Goal: Book appointment/travel/reservation

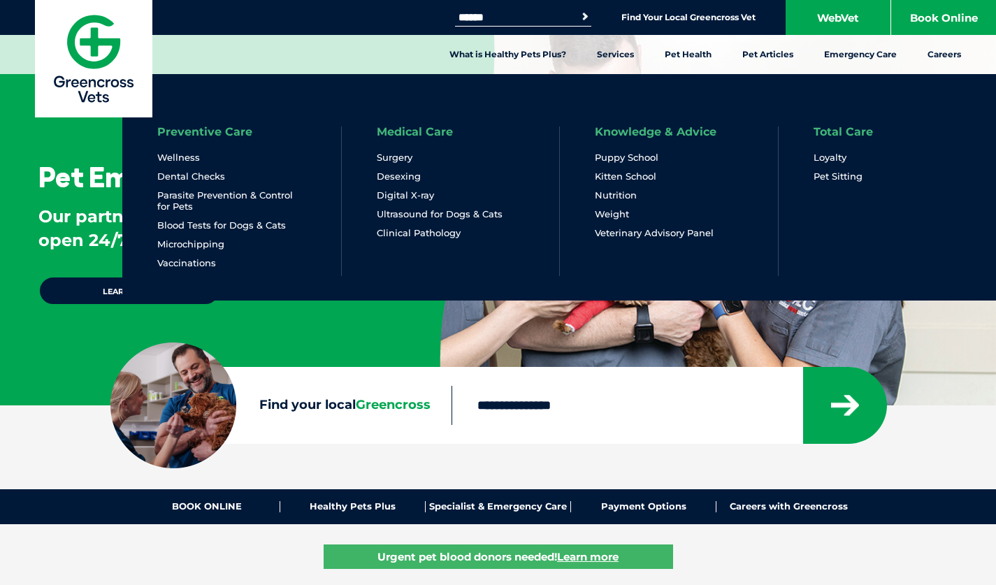
click at [194, 269] on li "Preventive Care Wellness Dental Checks Parasite Prevention & Control for Pets B…" at bounding box center [231, 201] width 219 height 150
click at [189, 264] on link "Vaccinations" at bounding box center [186, 263] width 59 height 12
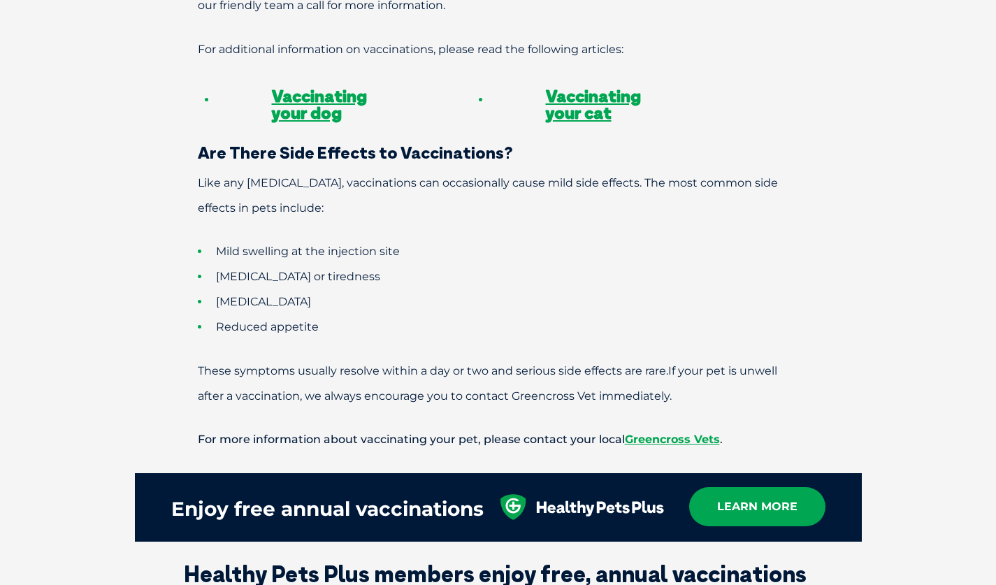
scroll to position [1288, 0]
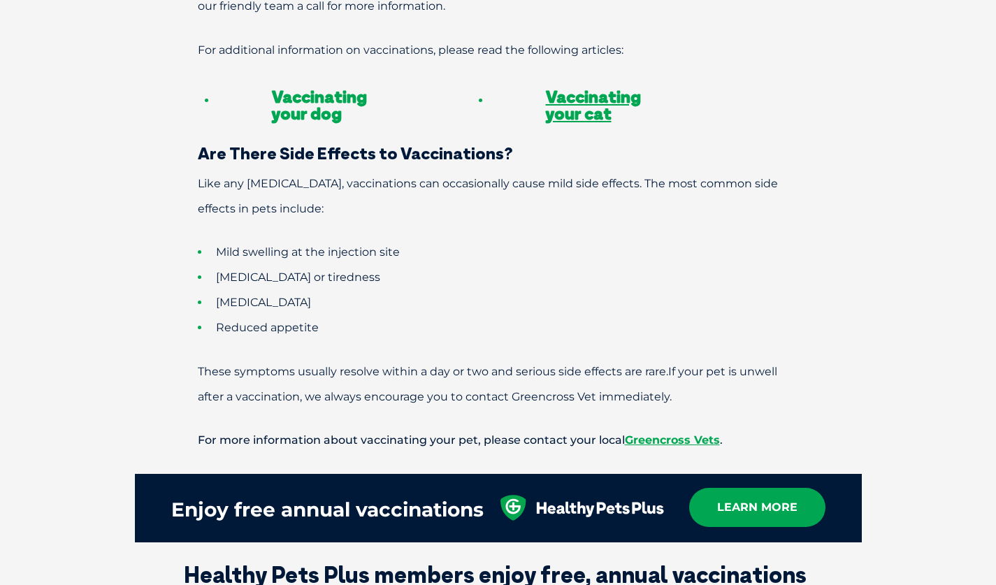
click at [318, 91] on link "Vaccinating your dog" at bounding box center [319, 105] width 95 height 38
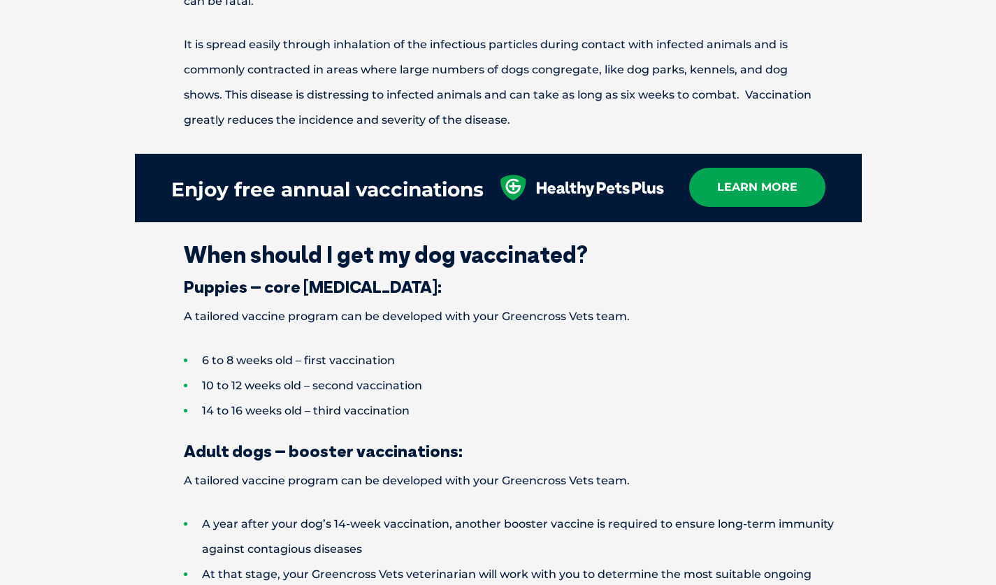
scroll to position [1732, 0]
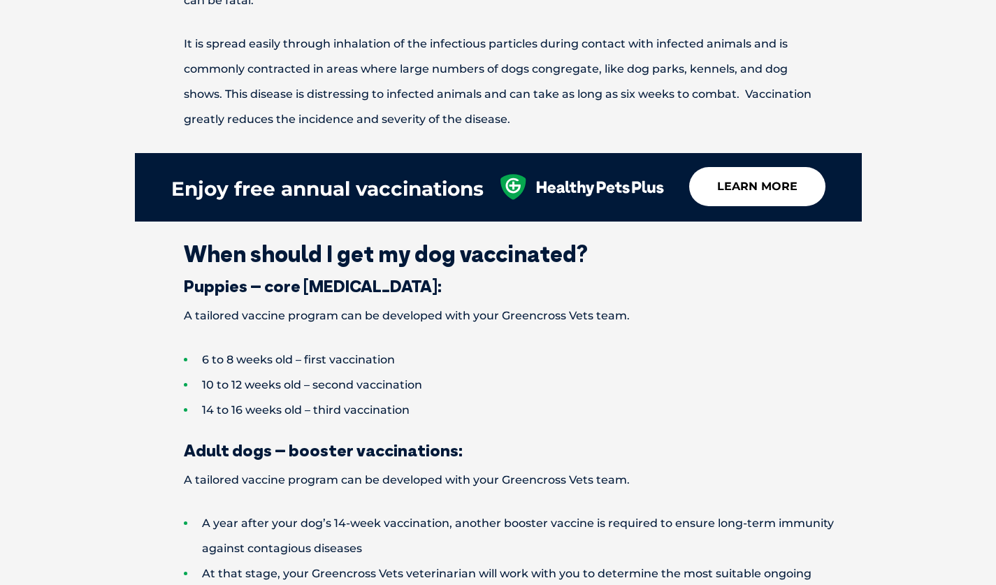
click at [781, 169] on link "learn more" at bounding box center [757, 186] width 136 height 39
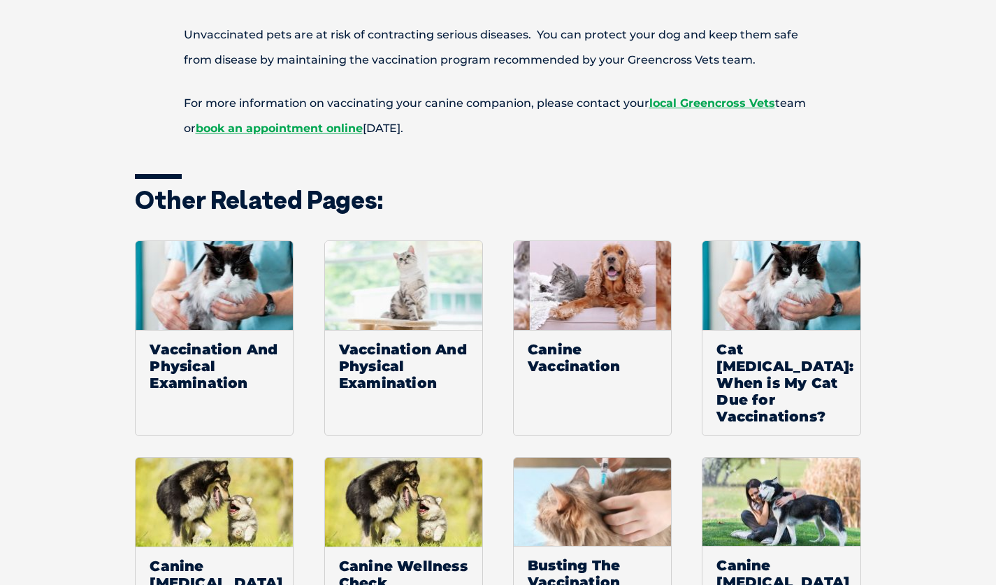
scroll to position [2426, 0]
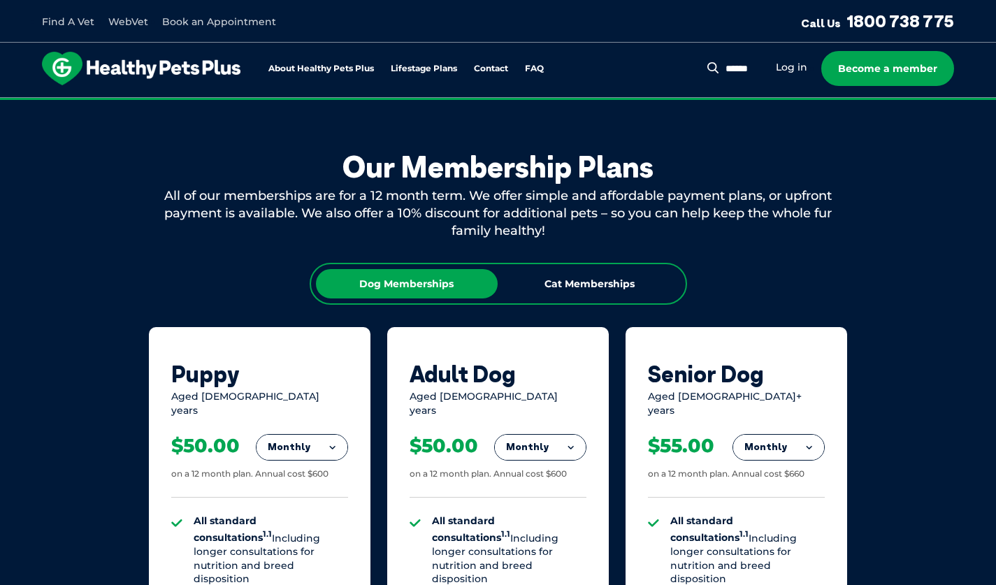
scroll to position [702, 0]
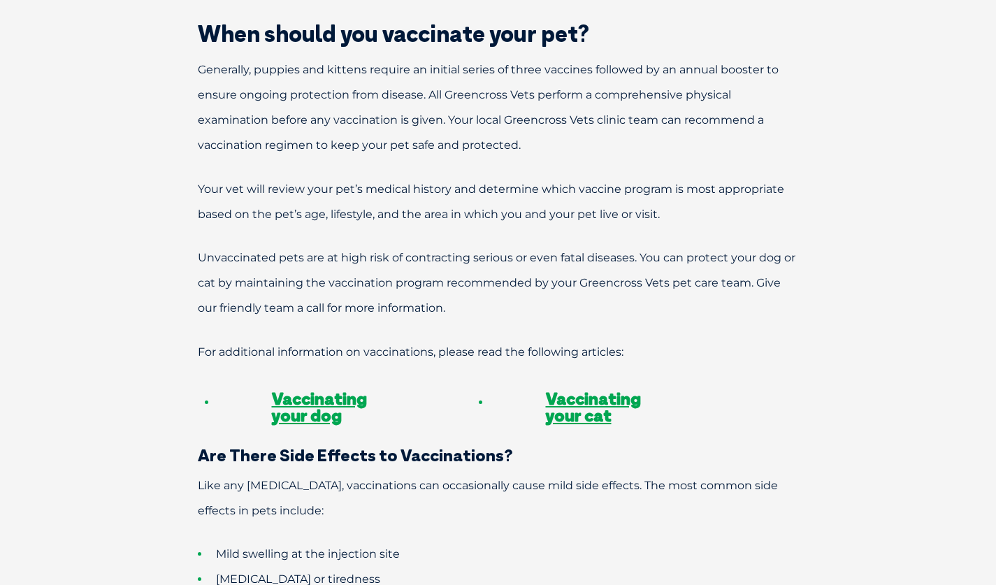
scroll to position [990, 0]
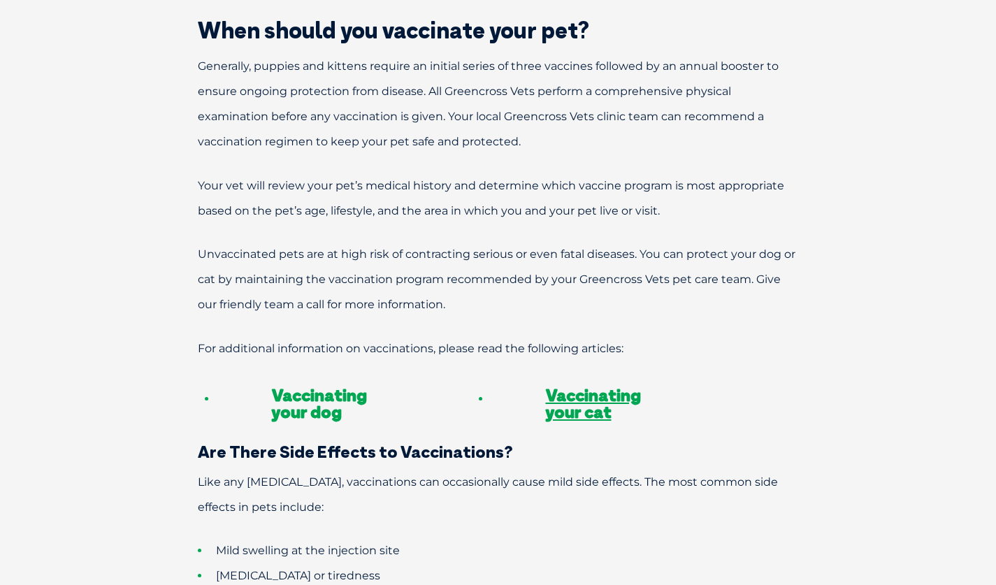
click at [324, 384] on link "Vaccinating your dog" at bounding box center [319, 403] width 95 height 38
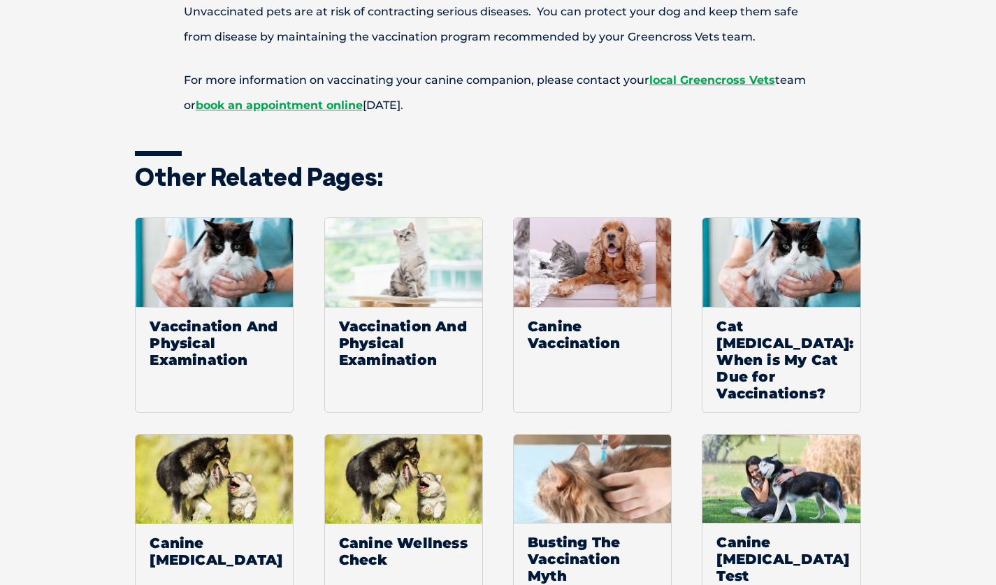
scroll to position [2446, 0]
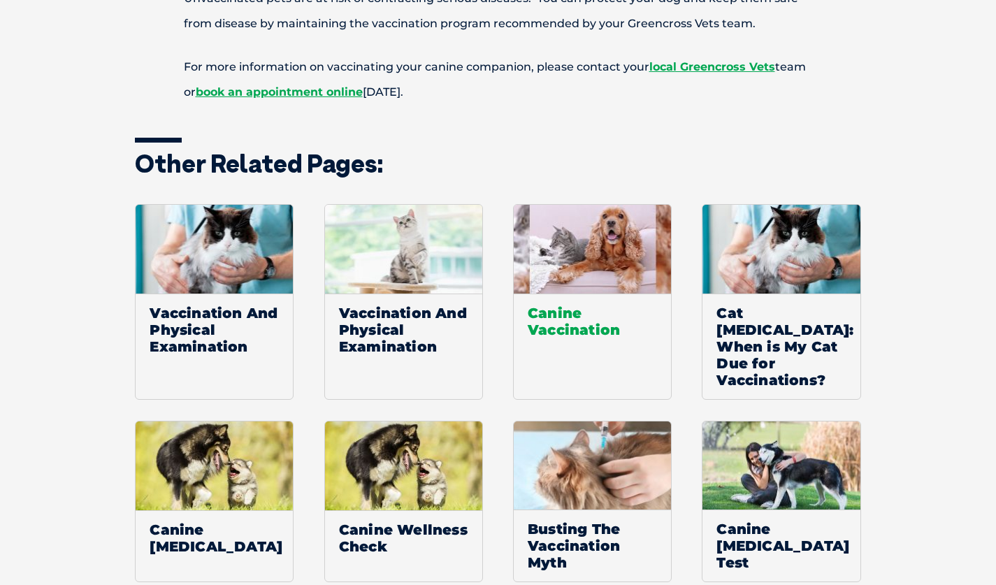
click at [563, 311] on span "Canine Vaccination" at bounding box center [592, 320] width 157 height 55
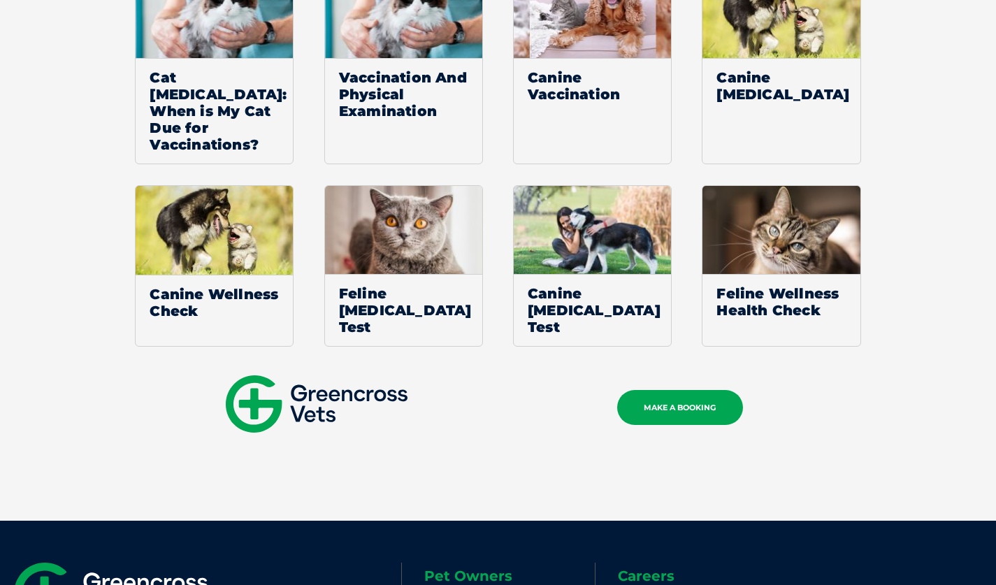
scroll to position [2226, 0]
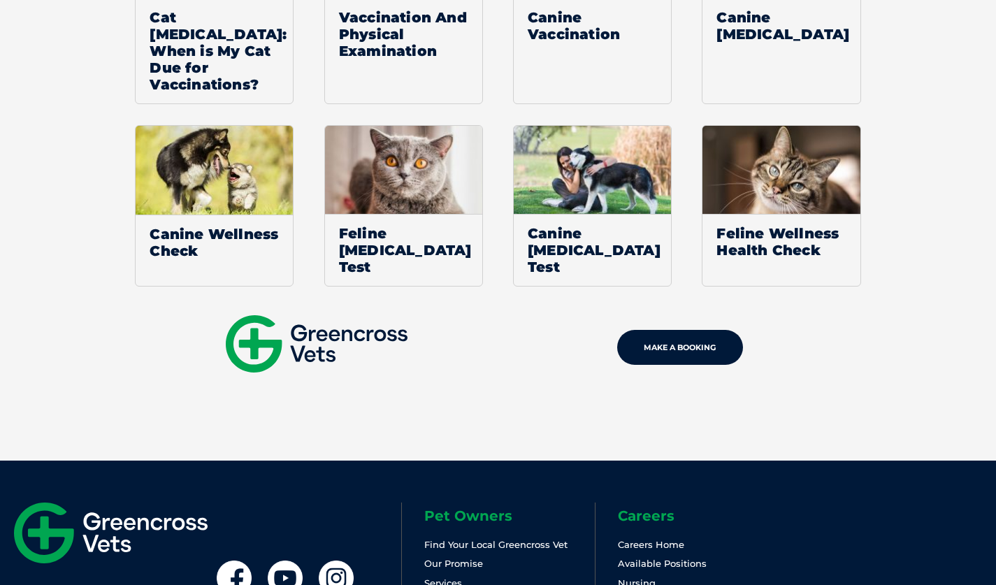
click at [634, 330] on link "MAKE A BOOKING" at bounding box center [680, 347] width 126 height 35
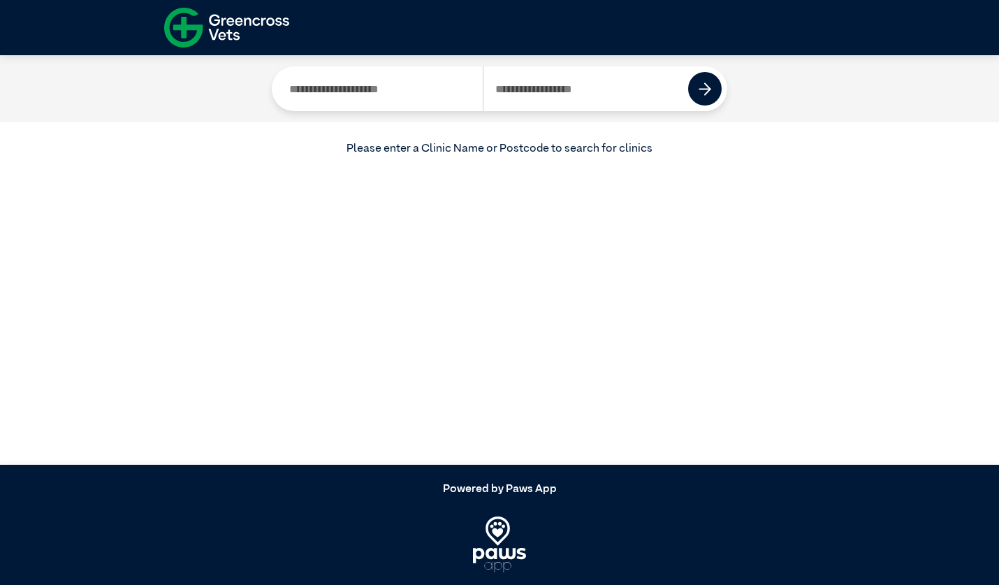
click at [563, 87] on input "Search by Postcode" at bounding box center [586, 88] width 206 height 45
type input "****"
click at [709, 101] on button at bounding box center [705, 89] width 34 height 34
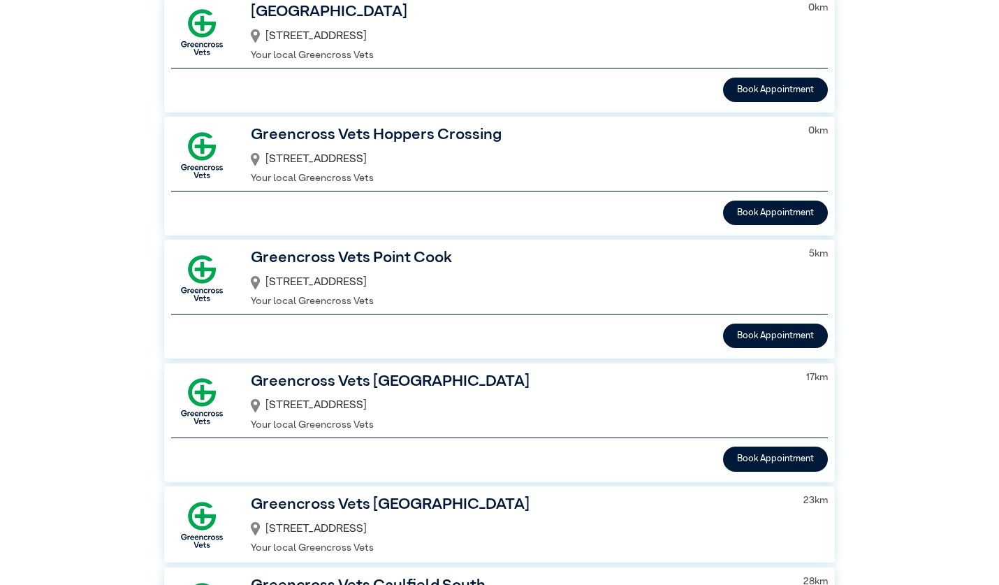
scroll to position [247, 0]
